Goal: Information Seeking & Learning: Find specific fact

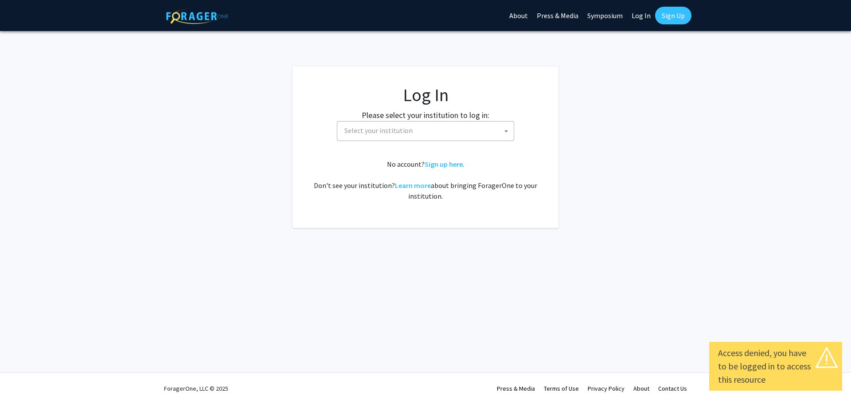
click at [404, 121] on span "Select your institution" at bounding box center [425, 131] width 177 height 20
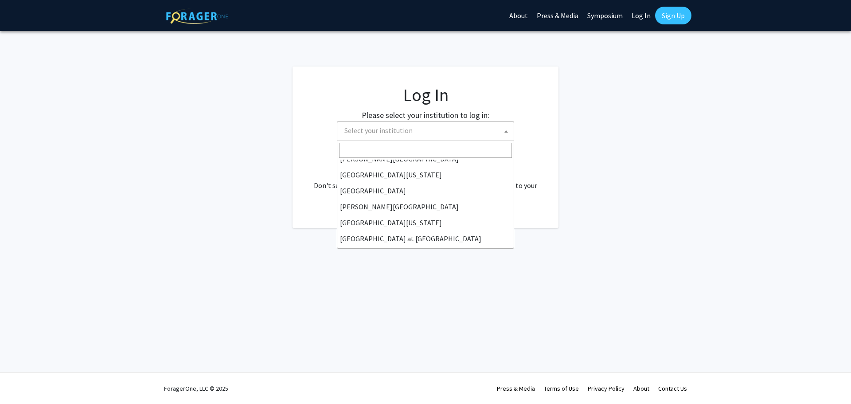
scroll to position [266, 0]
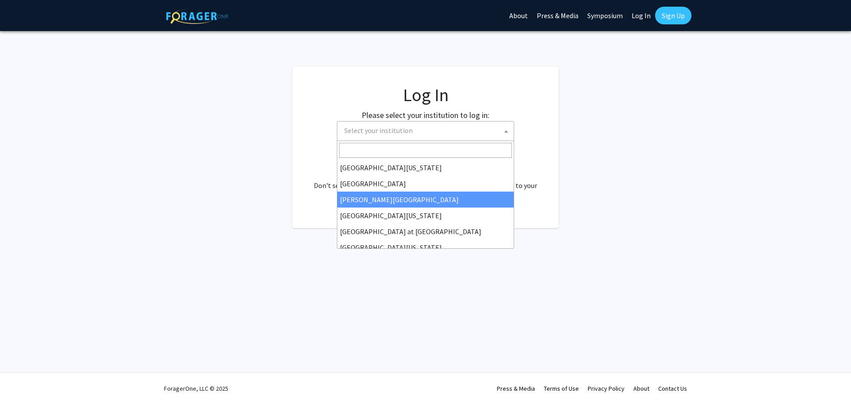
select select "24"
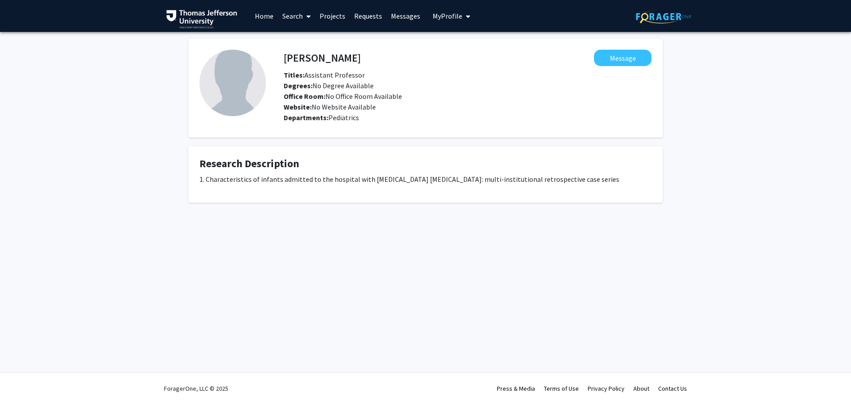
drag, startPoint x: 0, startPoint y: 0, endPoint x: 423, endPoint y: 127, distance: 441.4
click at [423, 127] on fg-card "Adil Solaiman Message Titles: Assistant Professor Degrees: No Degree Available …" at bounding box center [425, 88] width 474 height 99
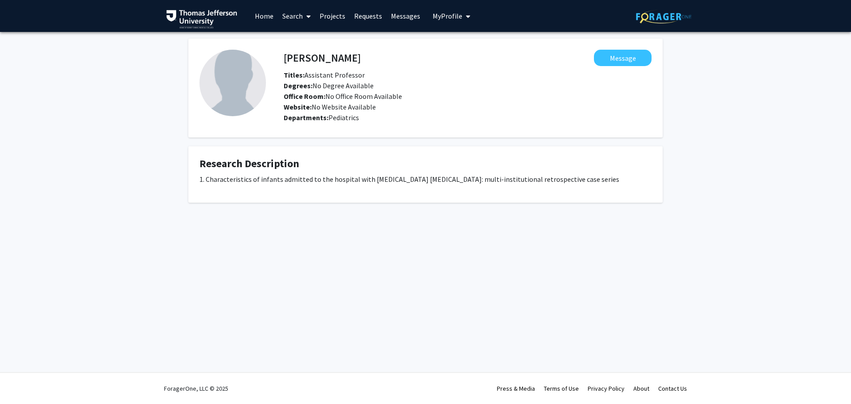
click at [423, 127] on fg-card "Adil Solaiman Message Titles: Assistant Professor Degrees: No Degree Available …" at bounding box center [425, 88] width 474 height 99
click at [291, 16] on link "Search" at bounding box center [296, 15] width 37 height 31
click at [303, 38] on span "Faculty/Staff" at bounding box center [310, 41] width 65 height 18
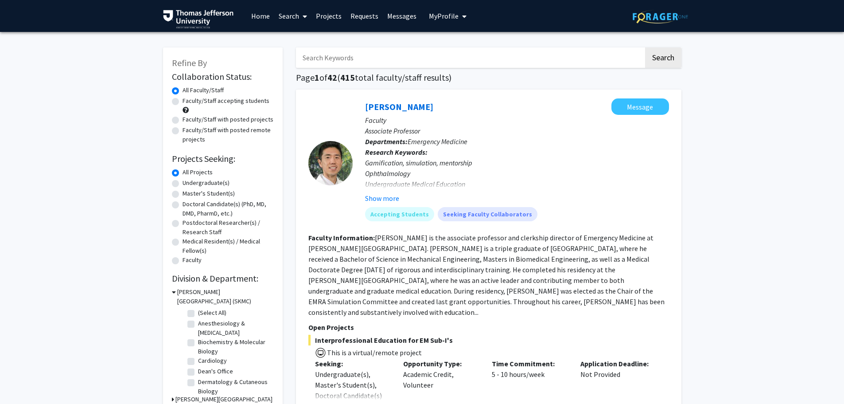
click at [318, 57] on input "Search Keywords" at bounding box center [470, 57] width 348 height 20
click at [333, 60] on input "Search Keywords" at bounding box center [470, 57] width 348 height 20
paste input "Dr. Elizabeth Wright-Jin"
drag, startPoint x: 311, startPoint y: 58, endPoint x: 300, endPoint y: 60, distance: 11.2
click at [300, 60] on input "Dr. Elizabeth Wright-Jin" at bounding box center [470, 57] width 348 height 20
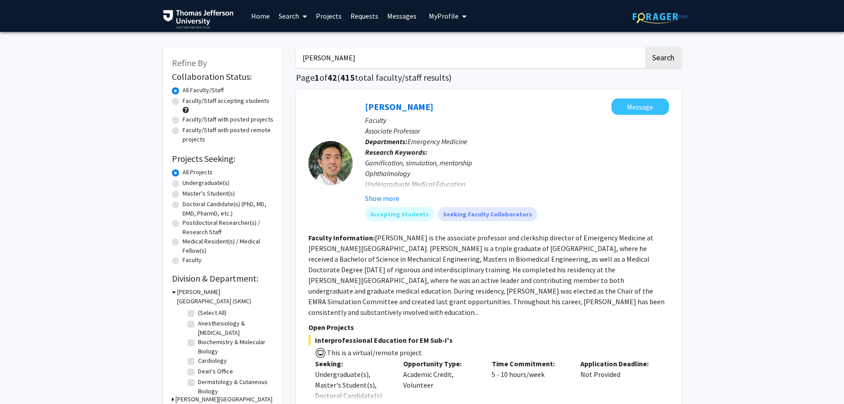
click at [645, 47] on button "Search" at bounding box center [663, 57] width 36 height 20
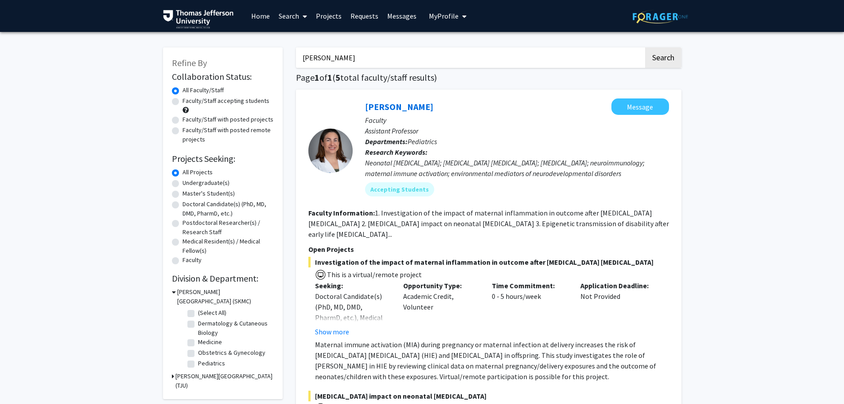
click at [328, 55] on input "Elizabeth Wright-Jin" at bounding box center [470, 57] width 348 height 20
click at [329, 54] on input "Elizabeth Wright-Jin" at bounding box center [470, 57] width 348 height 20
click at [329, 58] on input "Elizabeth Wright-Jin" at bounding box center [470, 57] width 348 height 20
click at [330, 57] on input "Elizabeth Wright-Jin" at bounding box center [470, 57] width 348 height 20
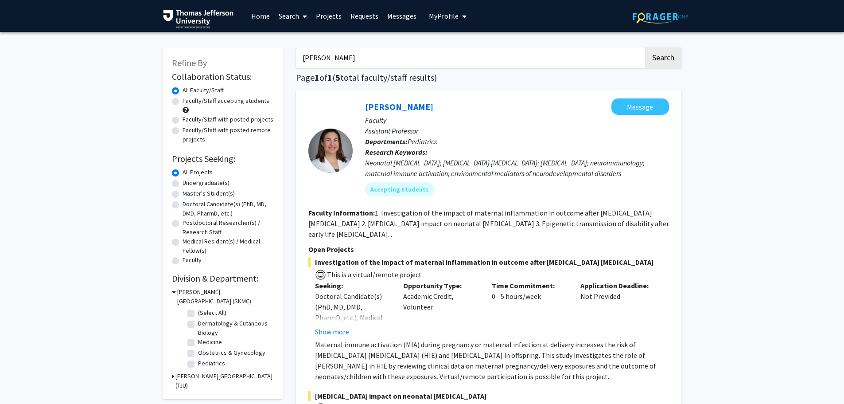
click at [330, 57] on input "Elizabeth Wright-Jin" at bounding box center [470, 57] width 348 height 20
paste input "Heping Sheng"
click at [671, 59] on button "Search" at bounding box center [663, 57] width 36 height 20
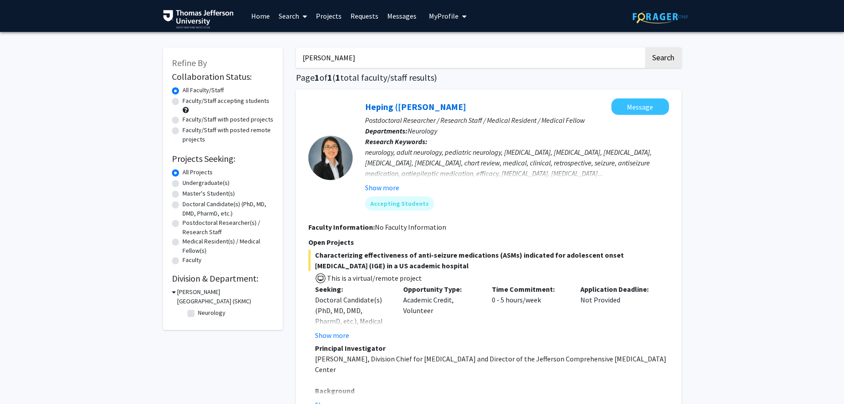
drag, startPoint x: 373, startPoint y: 57, endPoint x: 363, endPoint y: 54, distance: 10.0
click at [363, 54] on input "Heping Sheng" at bounding box center [470, 57] width 348 height 20
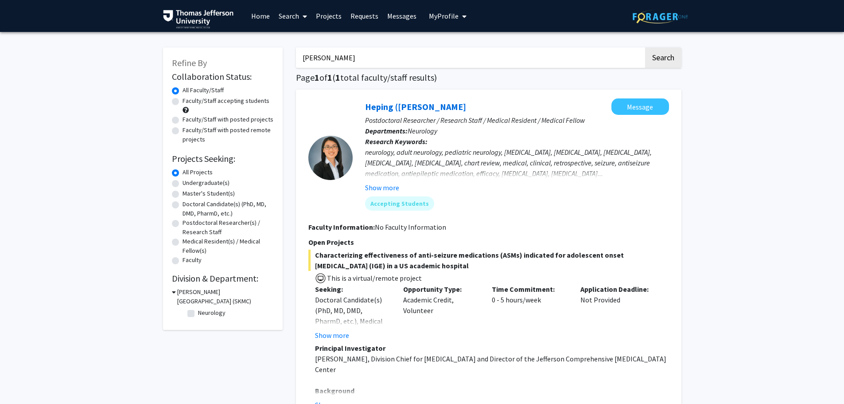
paste input "Dr. Alan Kubey"
click at [652, 59] on button "Search" at bounding box center [663, 57] width 36 height 20
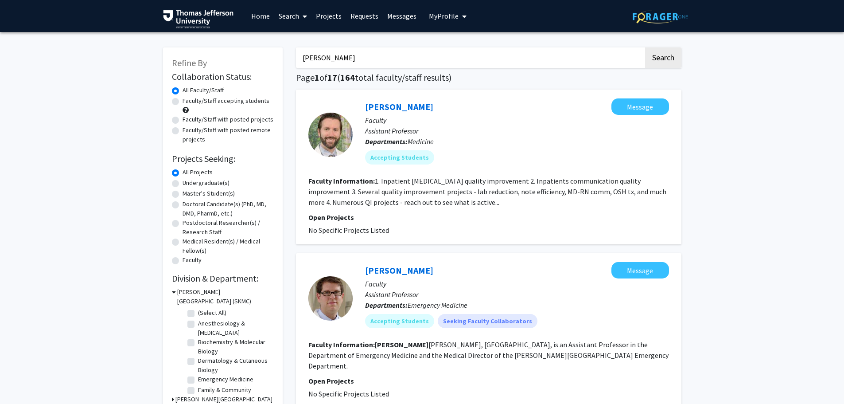
click at [343, 59] on input "Dr. Alan Kubey" at bounding box center [470, 57] width 348 height 20
click at [343, 60] on input "Dr. Alan Kubey" at bounding box center [470, 57] width 348 height 20
click at [343, 58] on input "Dr. Alan Kubey" at bounding box center [470, 57] width 348 height 20
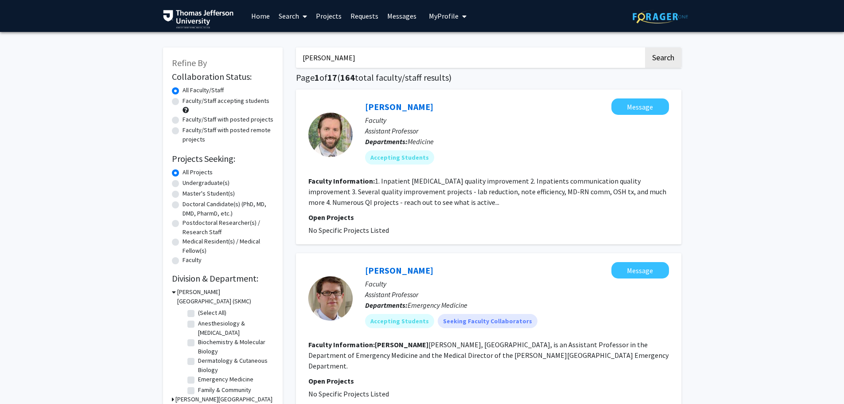
paste input "Jule Anne Henstenburg"
click at [667, 61] on button "Search" at bounding box center [663, 57] width 36 height 20
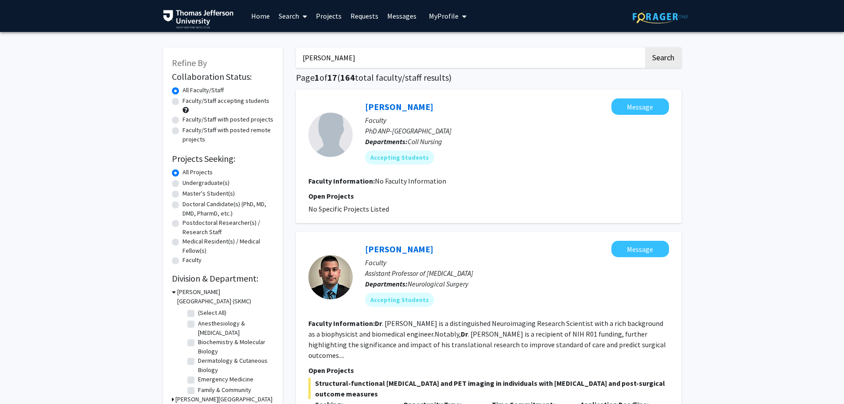
drag, startPoint x: 315, startPoint y: 61, endPoint x: 282, endPoint y: 63, distance: 32.4
click at [645, 47] on button "Search" at bounding box center [663, 57] width 36 height 20
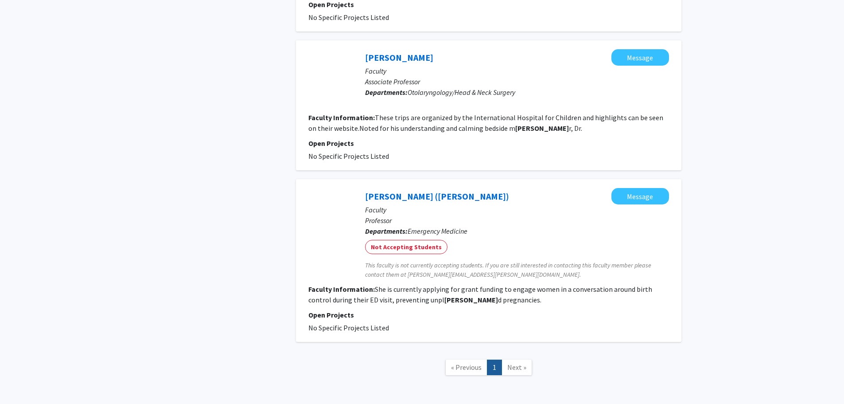
scroll to position [711, 0]
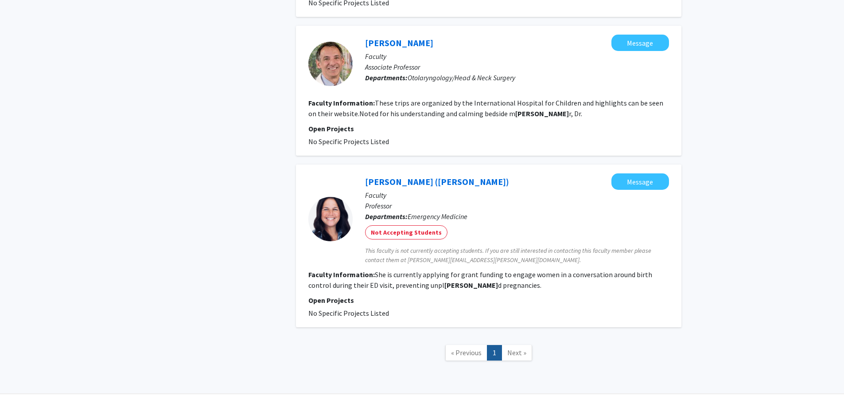
click at [517, 345] on link "Next »" at bounding box center [517, 353] width 31 height 16
click at [467, 345] on link "« Previous" at bounding box center [466, 353] width 42 height 16
click at [527, 346] on nav "« Previous 1 Next »" at bounding box center [488, 354] width 385 height 36
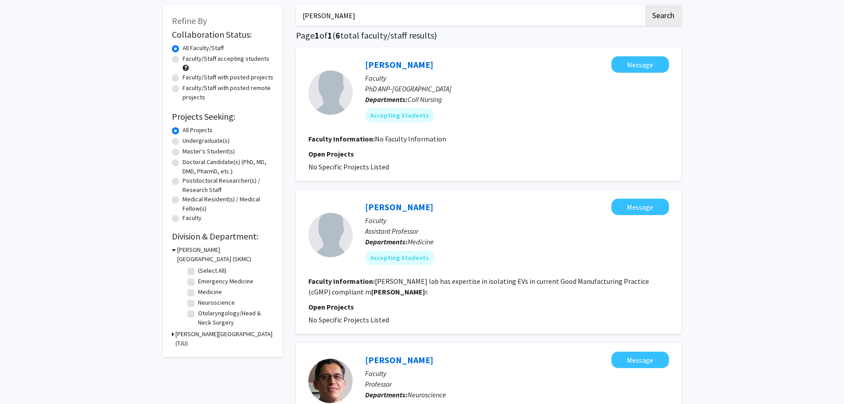
scroll to position [0, 0]
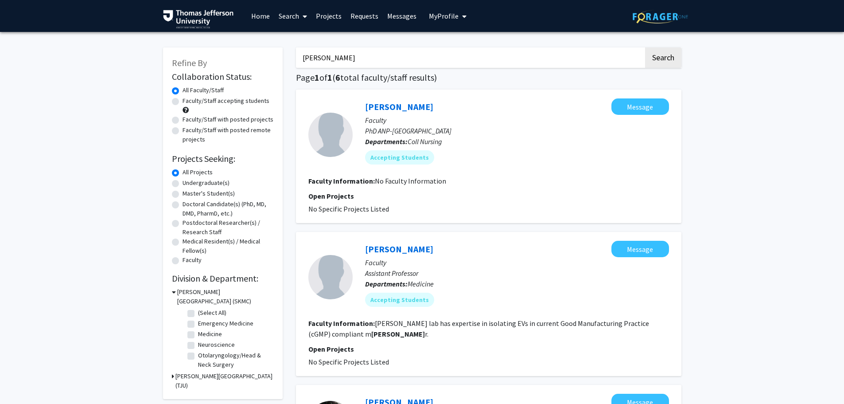
click at [425, 54] on input "Jule Anne Henstenburg" at bounding box center [470, 57] width 348 height 20
drag, startPoint x: 334, startPoint y: 58, endPoint x: 269, endPoint y: 59, distance: 64.7
click at [645, 47] on button "Search" at bounding box center [663, 57] width 36 height 20
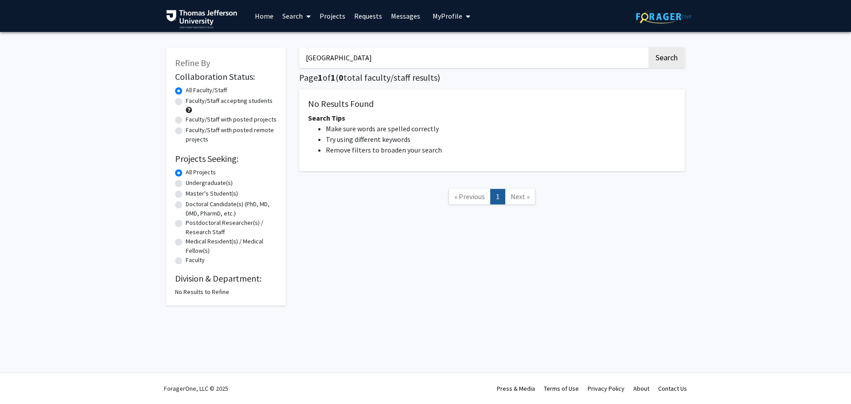
click at [355, 54] on input "Henstenburg" at bounding box center [473, 57] width 348 height 20
paste input "Dr. Bryan Kane (LHVN)"
type input "Dr. Bryan Kane (LHVN)"
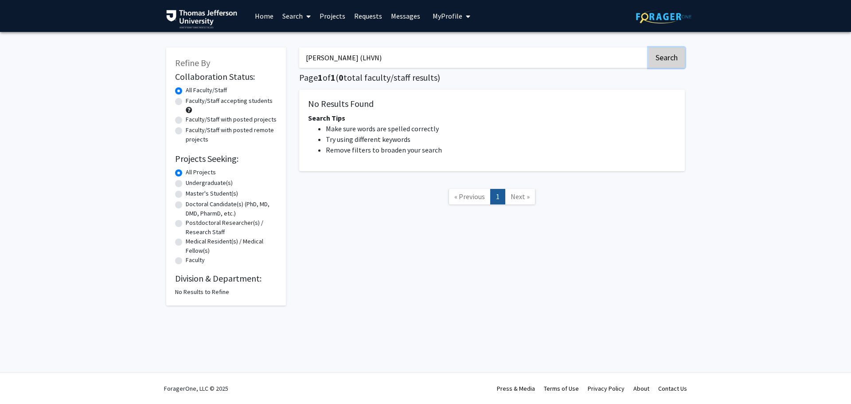
click at [667, 56] on button "Search" at bounding box center [666, 57] width 36 height 20
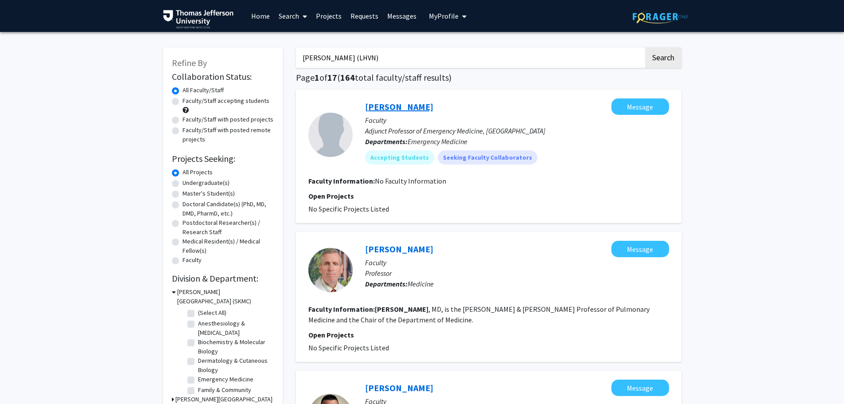
click at [402, 107] on link "Bryan Kane" at bounding box center [399, 106] width 68 height 11
click at [417, 56] on input "Dr. Bryan Kane (LHVN)" at bounding box center [470, 57] width 348 height 20
click at [418, 54] on input "Dr. Bryan Kane (LHVN)" at bounding box center [470, 57] width 348 height 20
click at [419, 54] on input "Dr. Bryan Kane (LHVN)" at bounding box center [470, 57] width 348 height 20
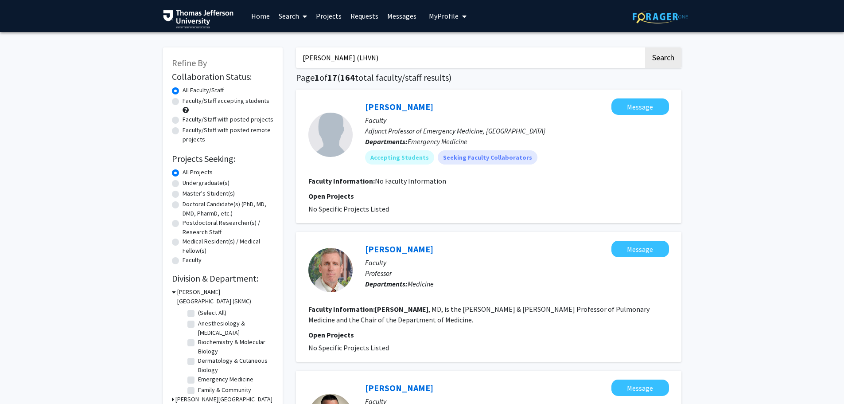
paste input "Katie Hunzinger"
click at [668, 57] on button "Search" at bounding box center [663, 57] width 36 height 20
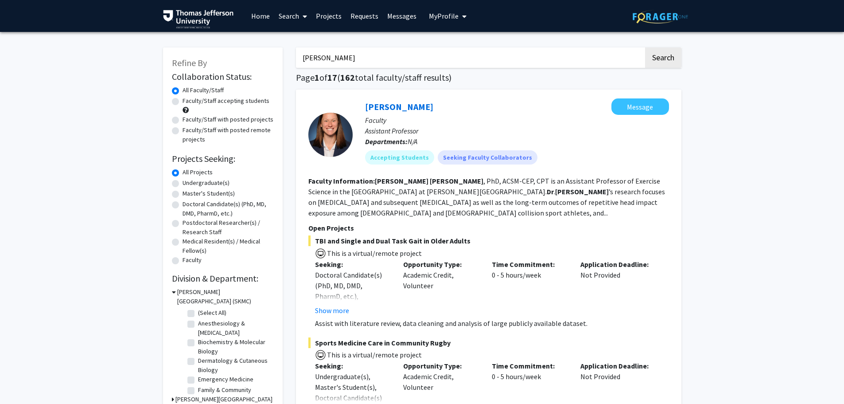
click at [346, 52] on input "Dr. Katie Hunzinger" at bounding box center [470, 57] width 348 height 20
click at [345, 54] on input "Dr. Katie Hunzinger" at bounding box center [470, 57] width 348 height 20
click at [345, 53] on input "Dr. Katie Hunzinger" at bounding box center [470, 57] width 348 height 20
paste input "Maria Brucato"
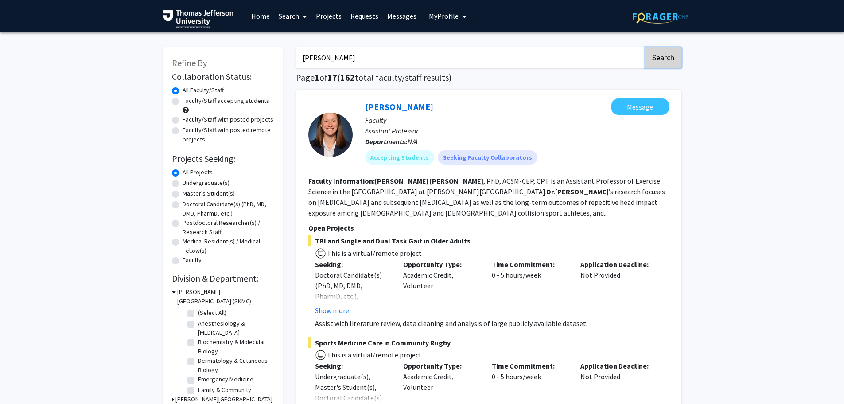
click at [672, 60] on button "Search" at bounding box center [663, 57] width 36 height 20
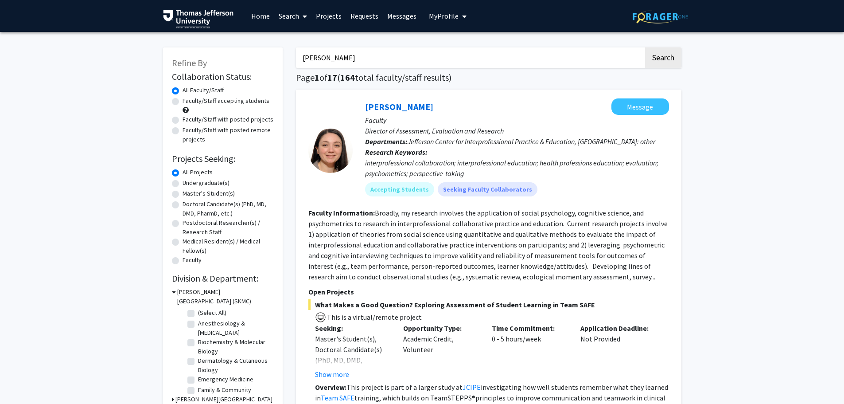
click at [355, 58] on input "Dr. Maria Brucato" at bounding box center [470, 57] width 348 height 20
paste input "Hsiangkuo Yuan"
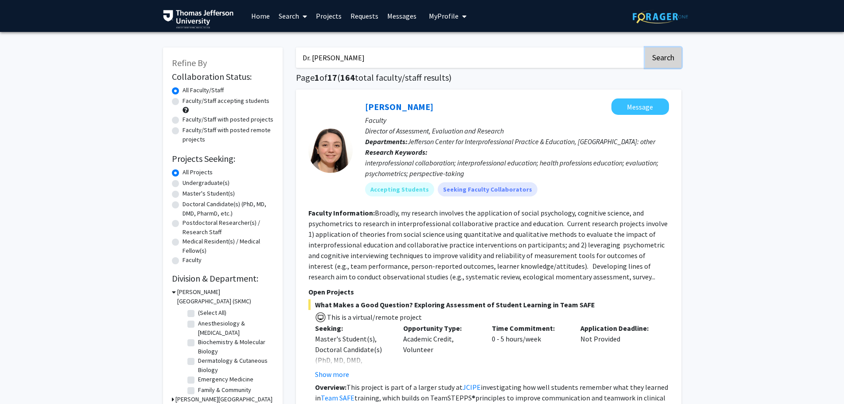
click at [660, 62] on button "Search" at bounding box center [663, 57] width 36 height 20
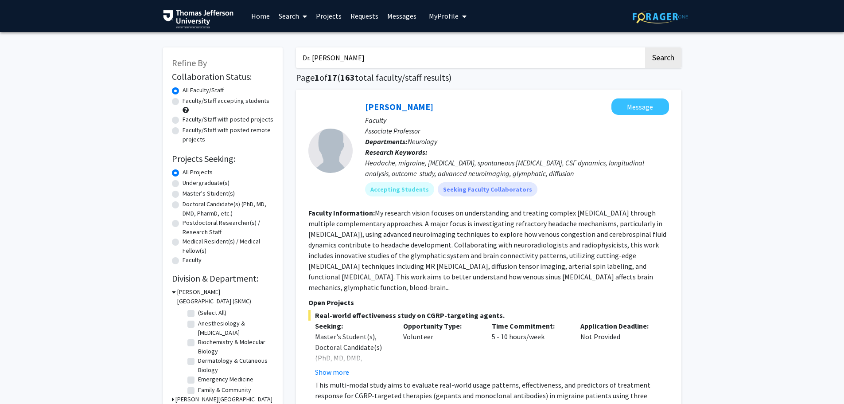
click at [429, 60] on input "Dr. Hsiangkuo Yuan" at bounding box center [470, 57] width 348 height 20
paste input "Karla Felix"
type input "Dr. Karla Felix"
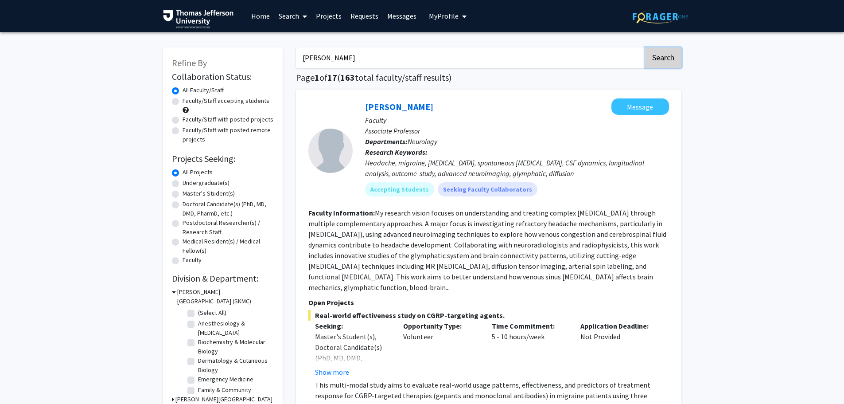
click at [663, 52] on button "Search" at bounding box center [663, 57] width 36 height 20
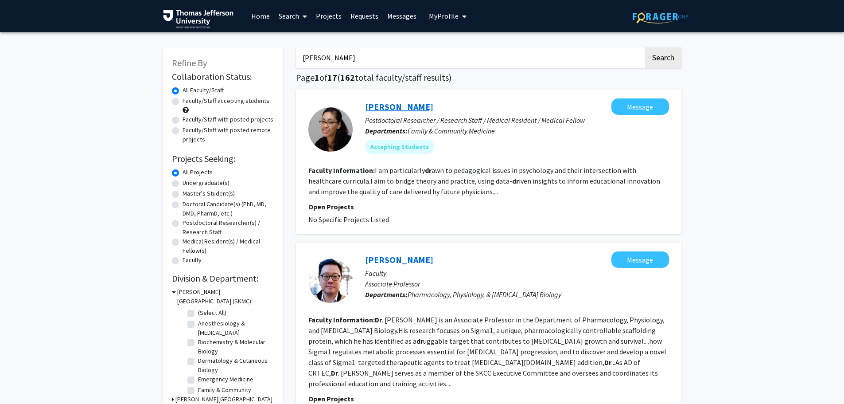
click at [375, 105] on link "Karla Felix" at bounding box center [399, 106] width 68 height 11
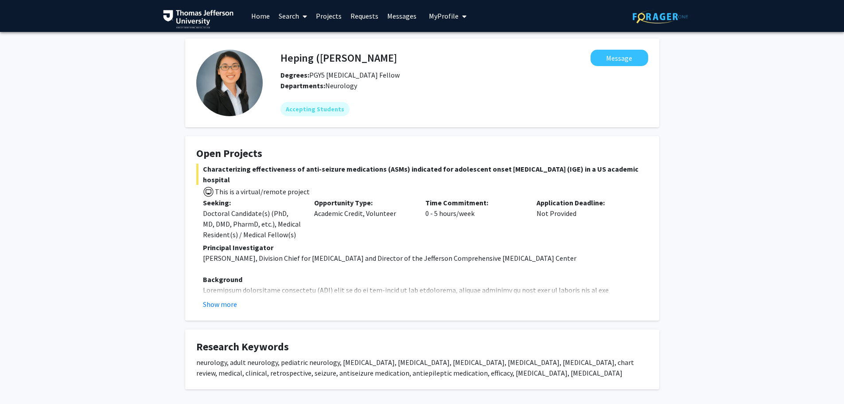
click at [292, 11] on link "Search" at bounding box center [292, 15] width 37 height 31
click at [309, 39] on span "Faculty/Staff" at bounding box center [306, 41] width 65 height 18
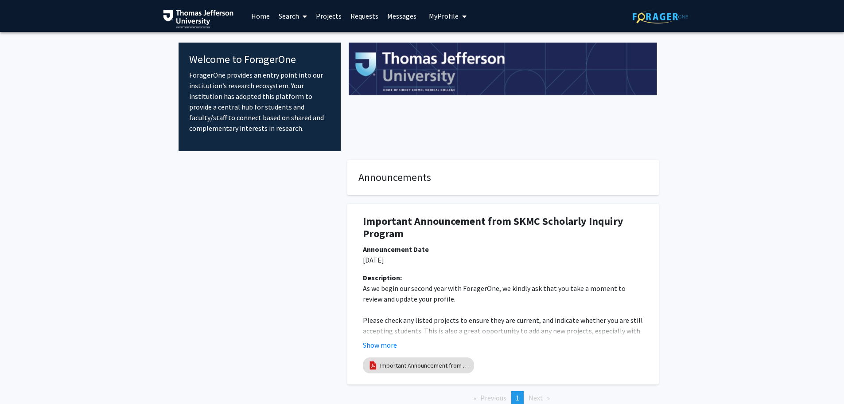
click at [296, 16] on link "Search" at bounding box center [292, 15] width 37 height 31
click at [303, 42] on span "Faculty/Staff" at bounding box center [306, 41] width 65 height 18
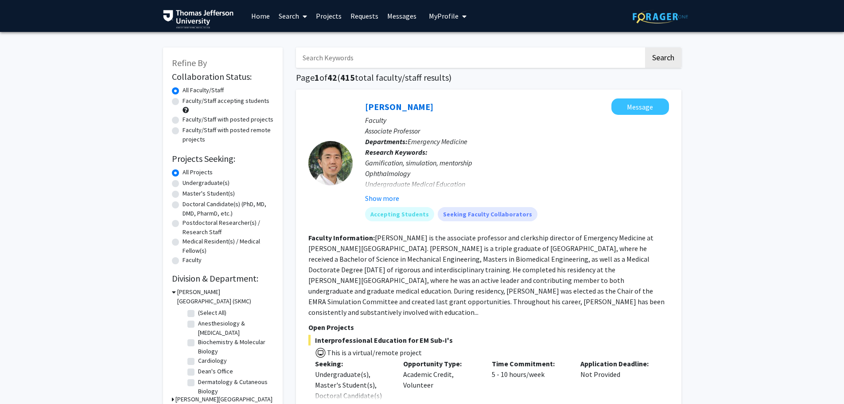
paste input "Dr. Neera Goyal"
click at [662, 59] on button "Search" at bounding box center [663, 57] width 36 height 20
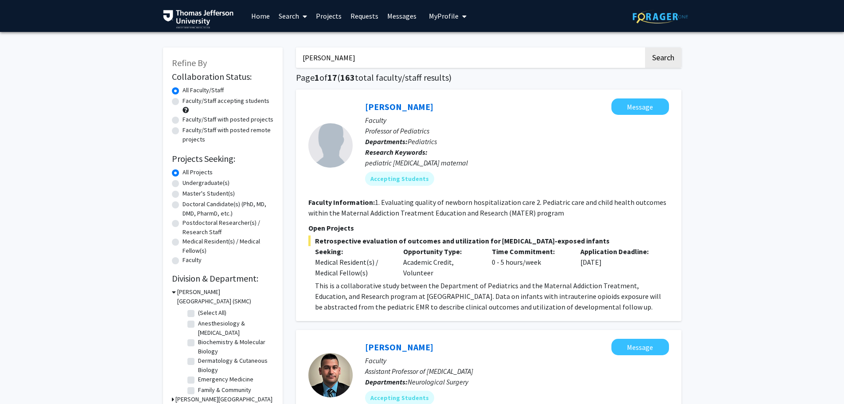
click at [342, 63] on input "Dr. Neera Goyal" at bounding box center [470, 57] width 348 height 20
click at [341, 63] on input "Dr. Neera Goyal" at bounding box center [470, 57] width 348 height 20
click at [341, 60] on input "Dr. Neera Goyal" at bounding box center [470, 57] width 348 height 20
click at [341, 58] on input "Dr. Neera Goyal" at bounding box center [470, 57] width 348 height 20
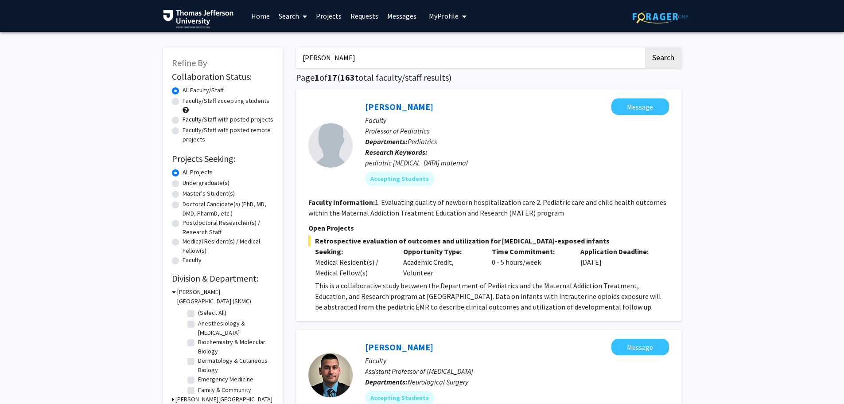
click at [341, 58] on input "Dr. Neera Goyal" at bounding box center [470, 57] width 348 height 20
paste input "oa Herz"
click at [659, 56] on button "Search" at bounding box center [663, 57] width 36 height 20
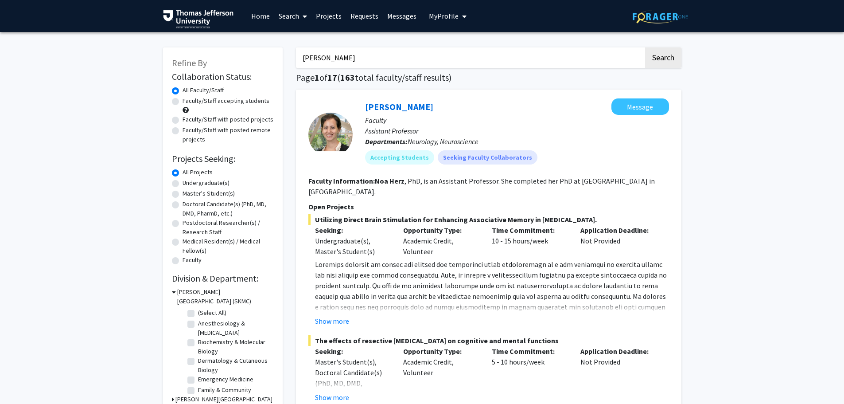
click at [395, 61] on input "Dr. Noa Herz" at bounding box center [470, 57] width 348 height 20
click at [394, 61] on input "Dr. Noa Herz" at bounding box center [470, 57] width 348 height 20
paste input "Robert Pugliese"
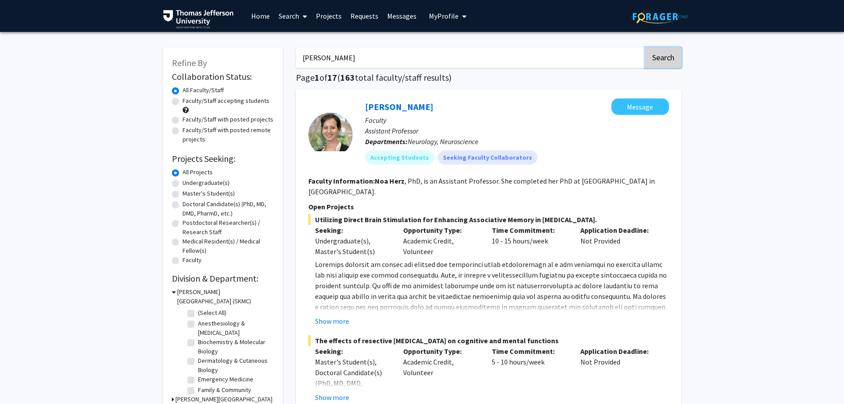
drag, startPoint x: 656, startPoint y: 62, endPoint x: 651, endPoint y: 62, distance: 5.3
click at [657, 62] on button "Search" at bounding box center [663, 57] width 36 height 20
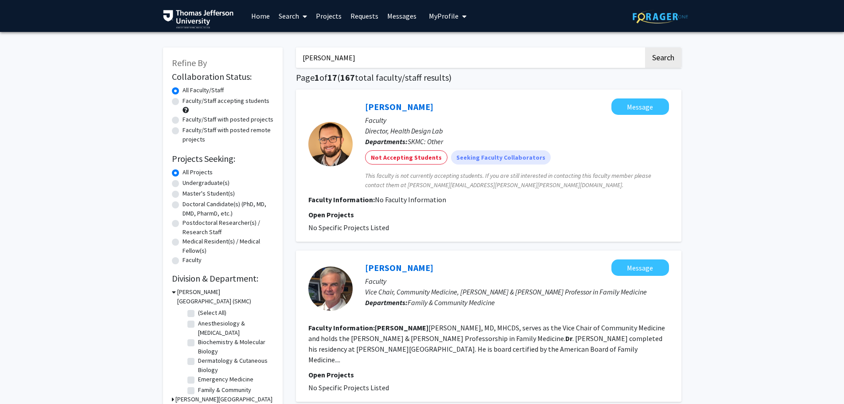
click at [382, 56] on input "Dr. Robert Pugliese" at bounding box center [470, 57] width 348 height 20
paste input "semary Frasso"
type input "Dr. Rosemary Frasso"
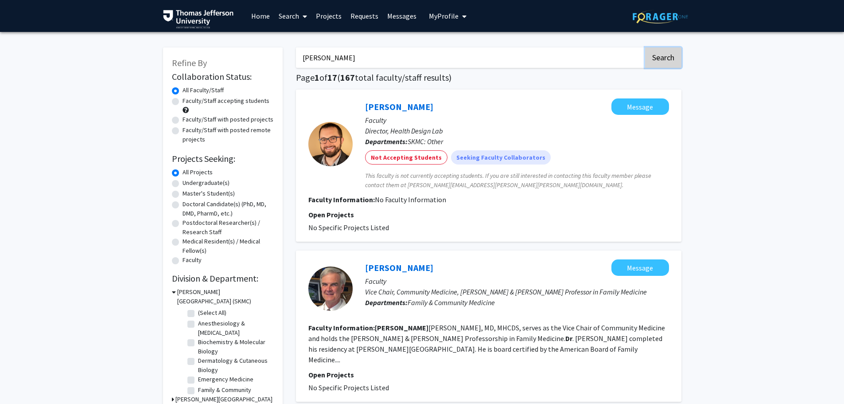
click at [661, 62] on button "Search" at bounding box center [663, 57] width 36 height 20
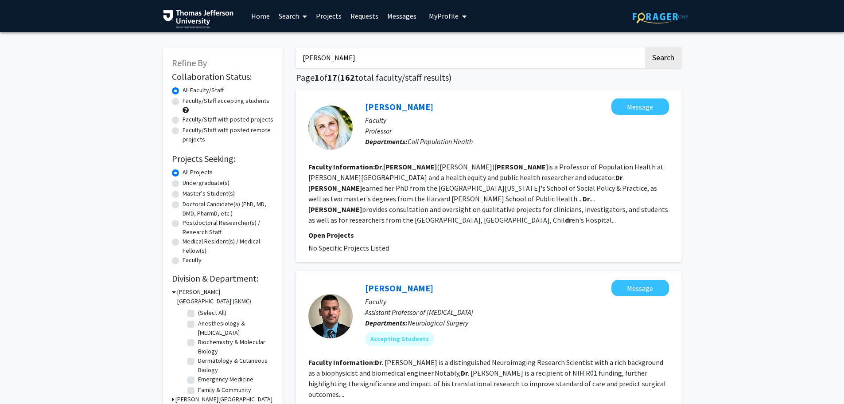
click at [369, 60] on input "Dr. Rosemary Frasso" at bounding box center [470, 57] width 348 height 20
click at [378, 56] on input "Dr. Rosemary Frasso" at bounding box center [470, 57] width 348 height 20
click at [377, 54] on input "Dr. Rosemary Frasso" at bounding box center [470, 57] width 348 height 20
click at [376, 61] on input "Dr. Rosemary Frasso" at bounding box center [470, 57] width 348 height 20
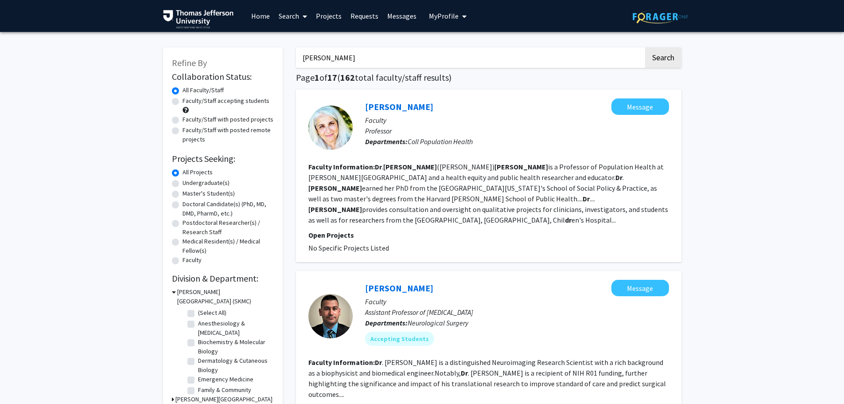
click at [378, 55] on input "Dr. Rosemary Frasso" at bounding box center [470, 57] width 348 height 20
click at [379, 53] on input "Dr. Rosemary Frasso" at bounding box center [470, 57] width 348 height 20
click at [385, 52] on input "Dr. Rosemary Frasso" at bounding box center [470, 57] width 348 height 20
